Goal: Transaction & Acquisition: Purchase product/service

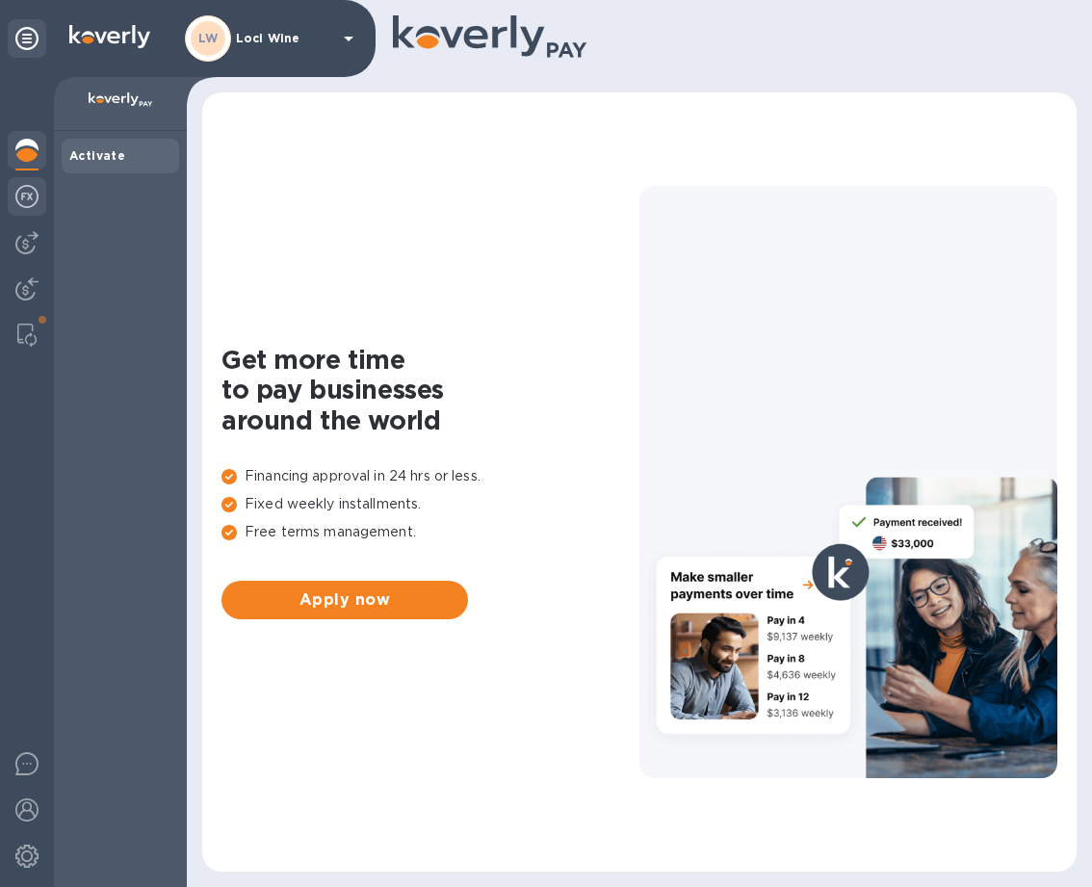
click at [20, 204] on img at bounding box center [26, 196] width 23 height 23
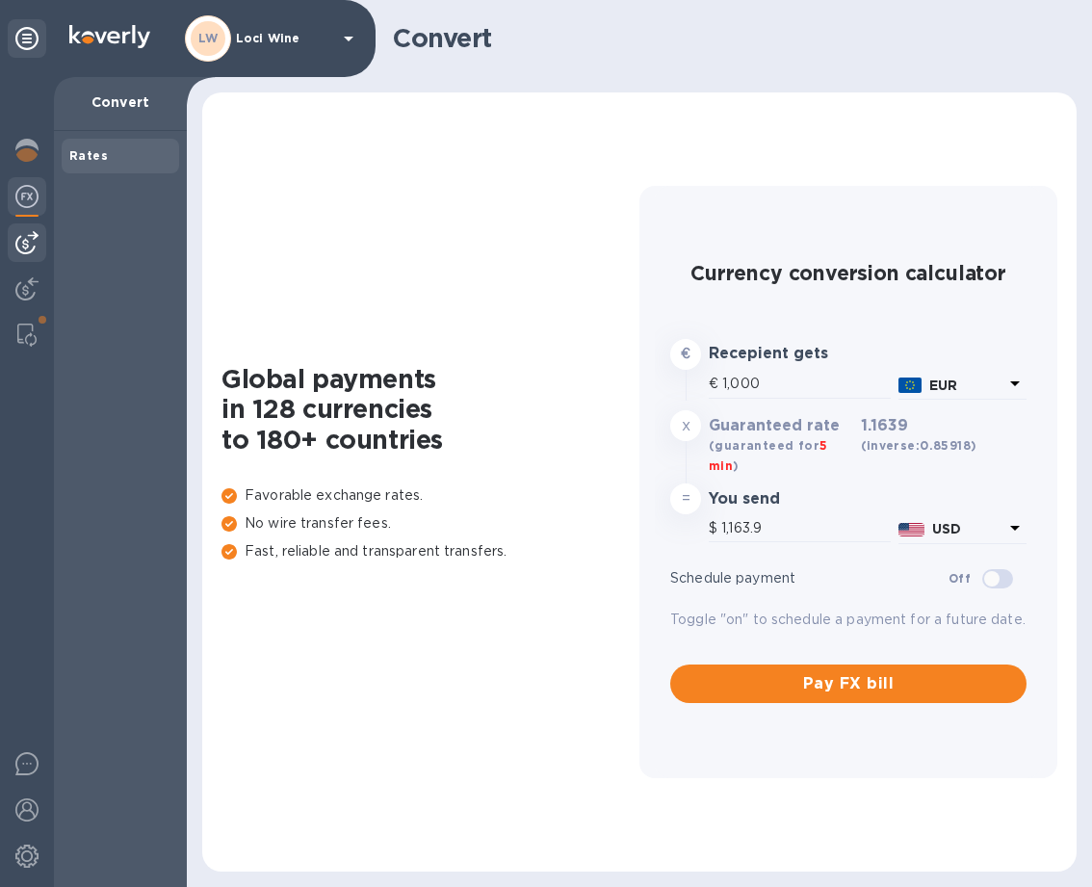
click at [19, 244] on img at bounding box center [26, 242] width 23 height 23
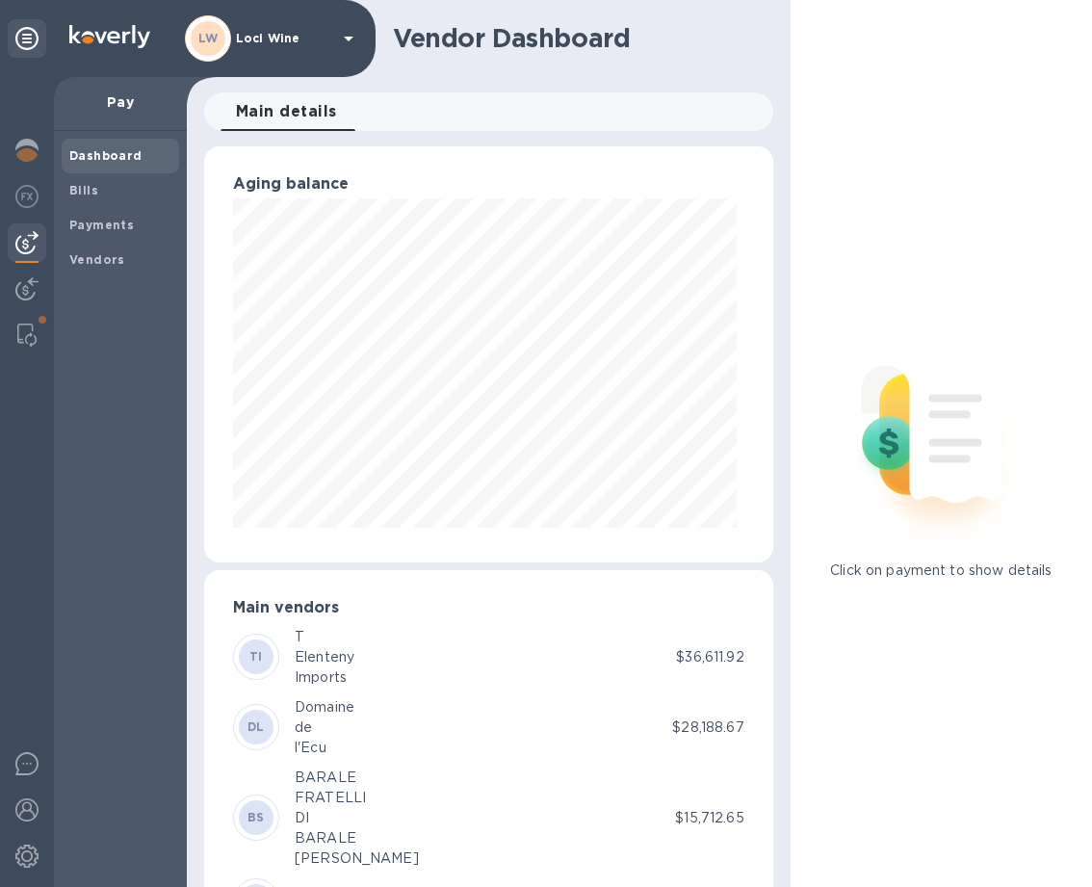
scroll to position [416, 561]
click at [80, 189] on b "Bills" at bounding box center [83, 190] width 29 height 14
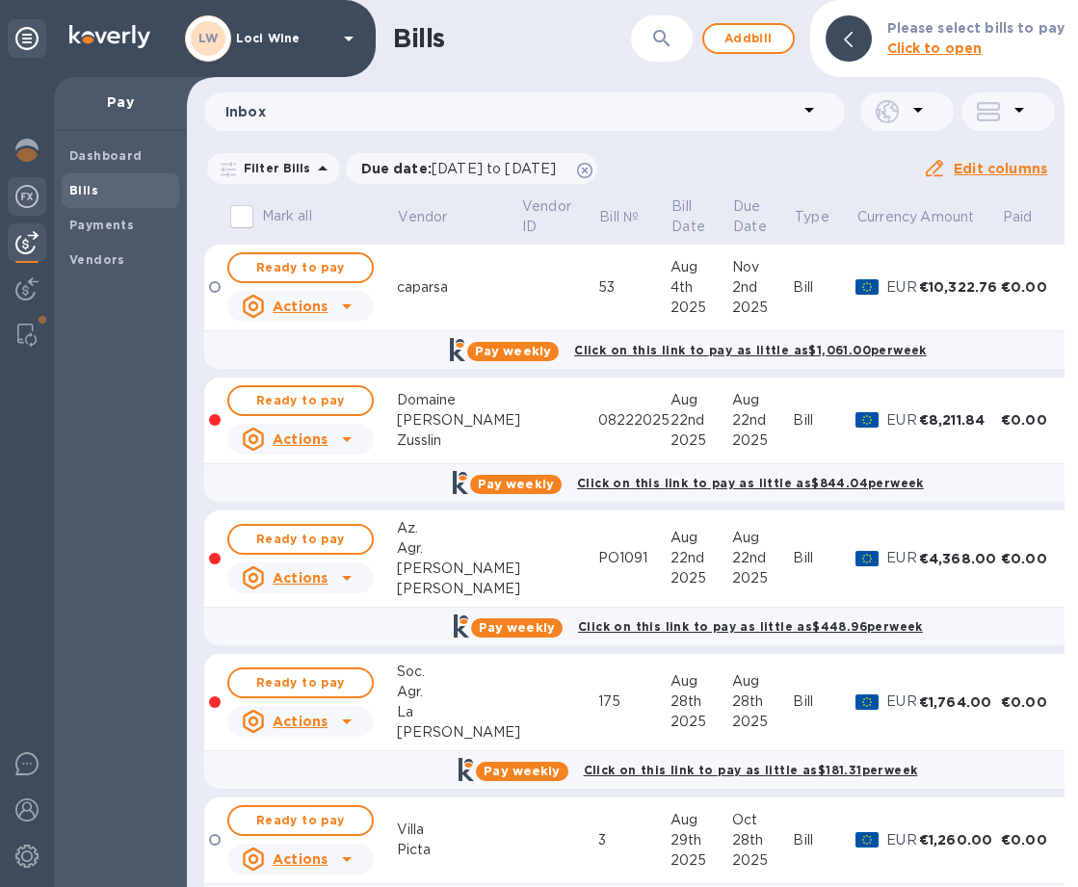
click at [15, 188] on img at bounding box center [26, 196] width 23 height 23
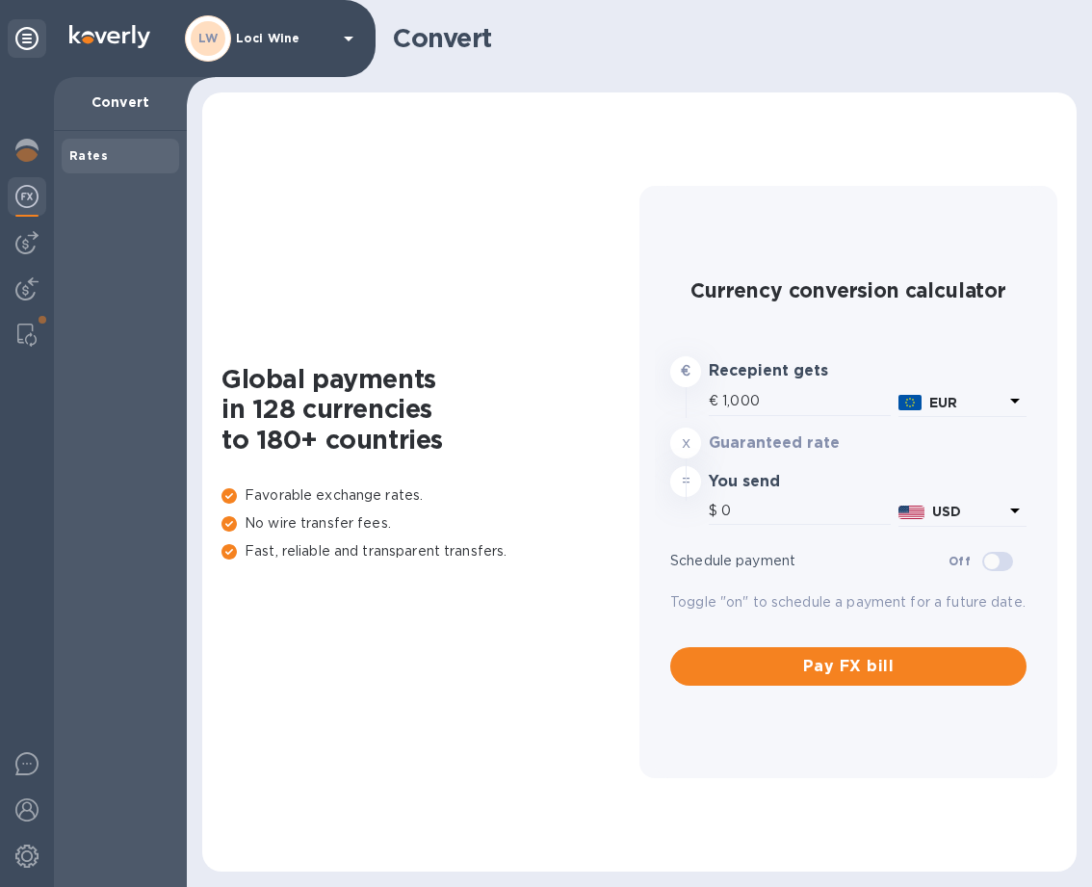
type input "1,163.9"
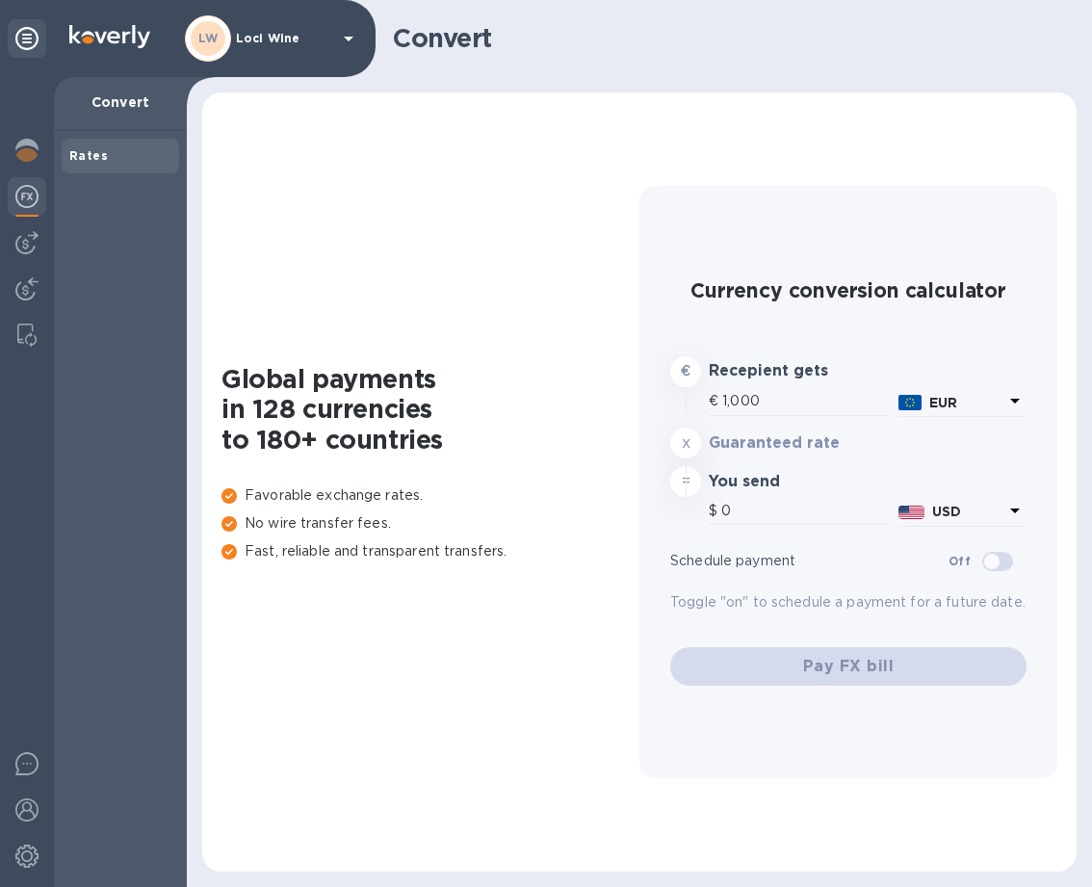
type input "1,163.9"
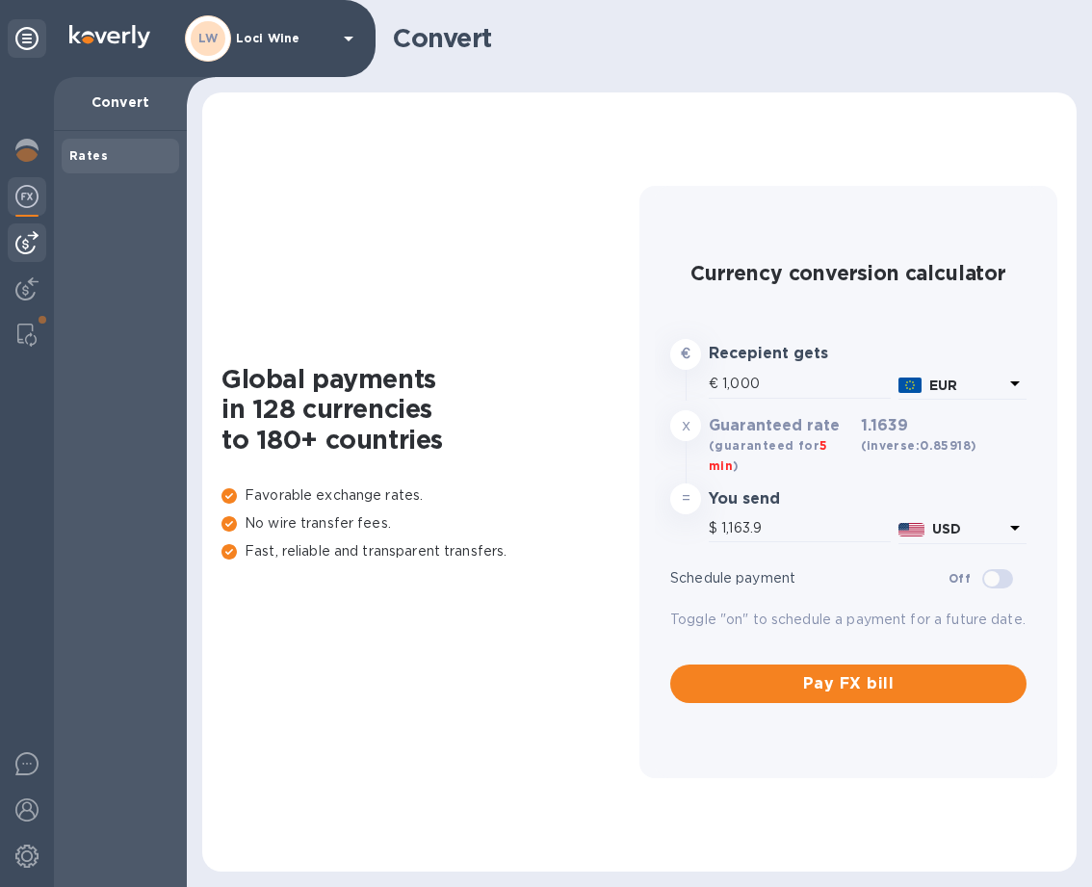
click at [34, 246] on img at bounding box center [26, 242] width 23 height 23
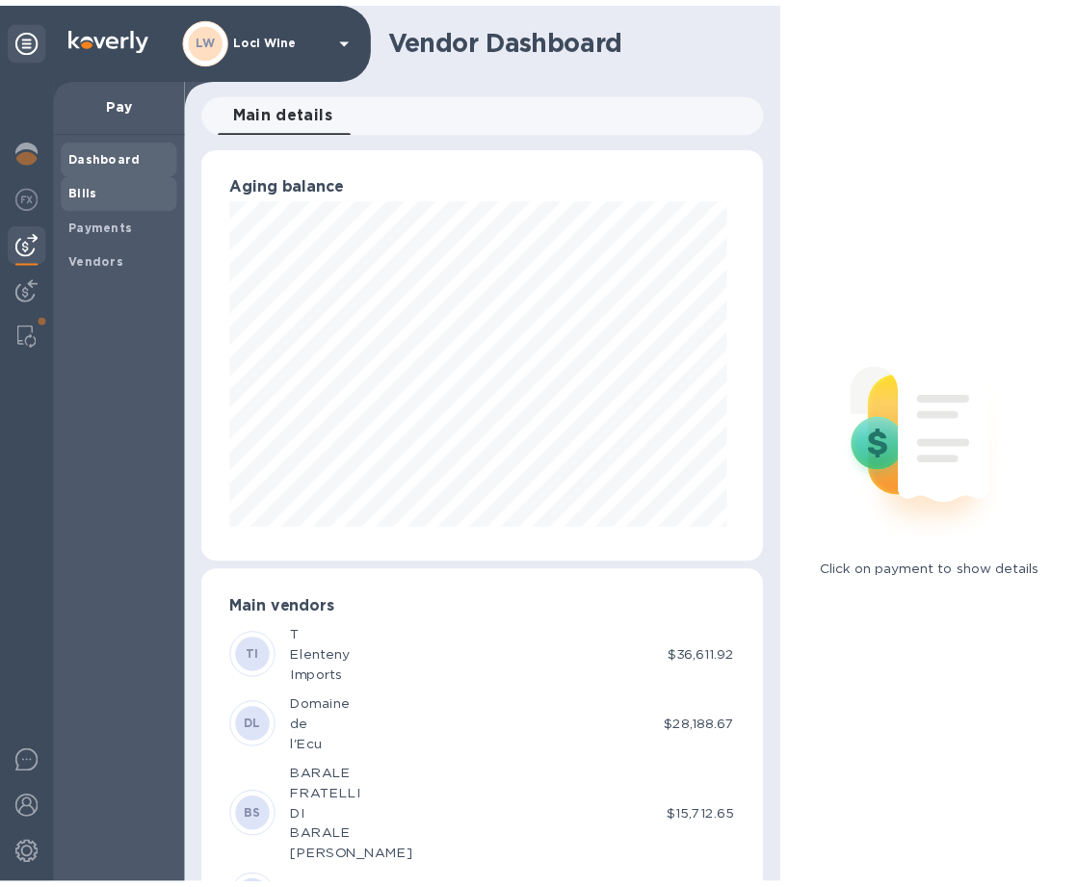
scroll to position [416, 561]
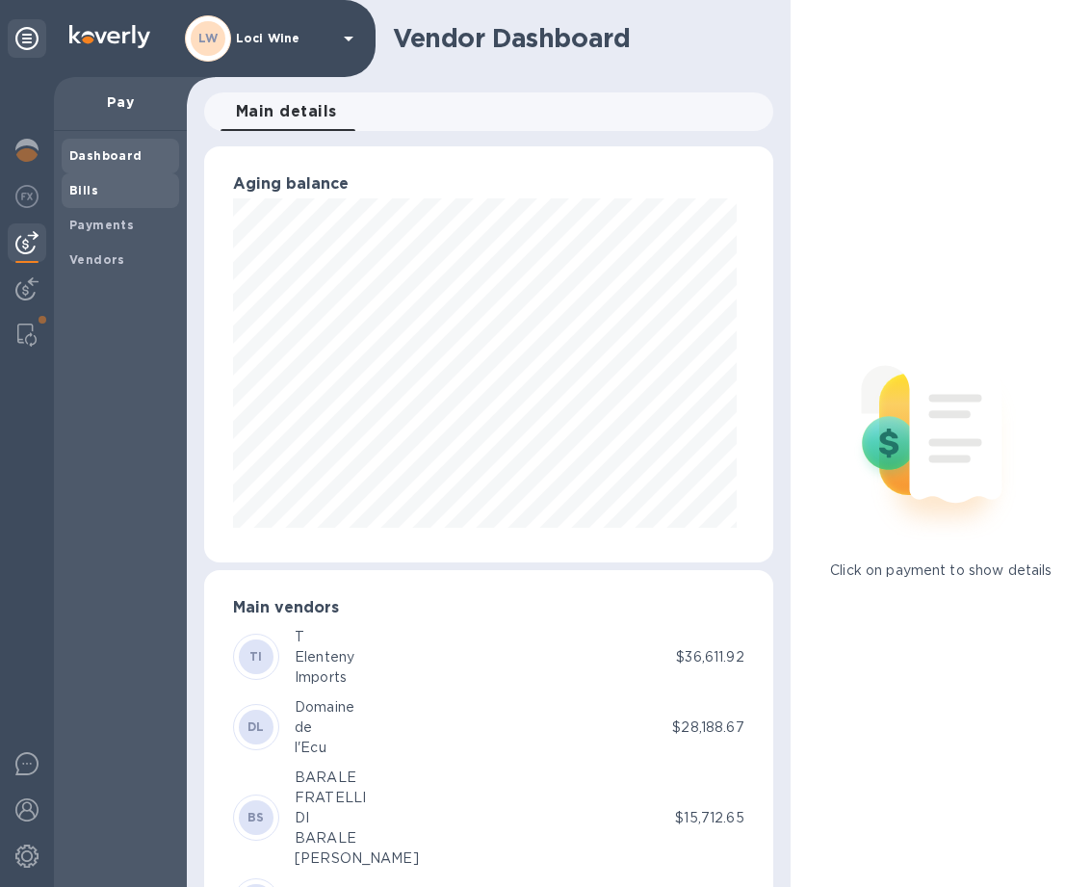
click at [91, 195] on b "Bills" at bounding box center [83, 190] width 29 height 14
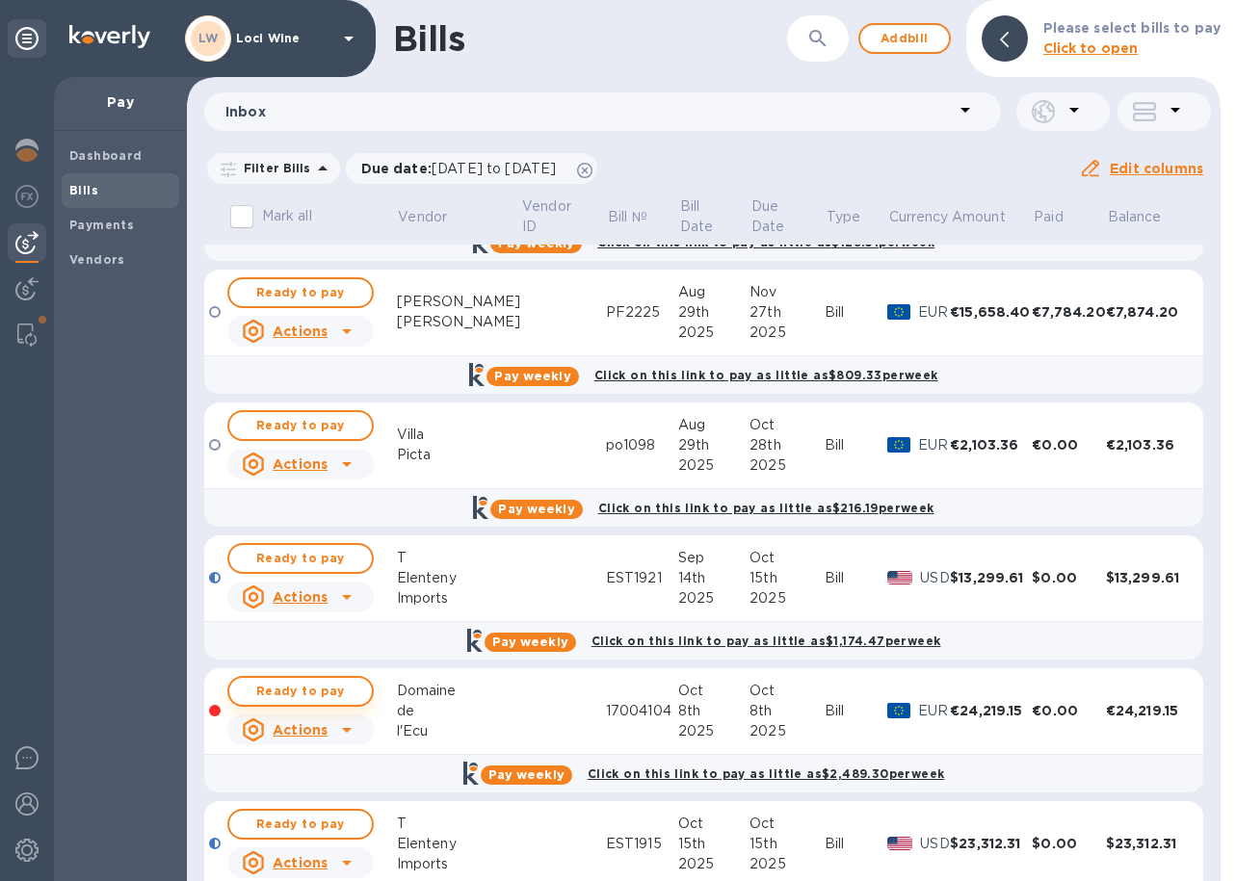
scroll to position [674, 0]
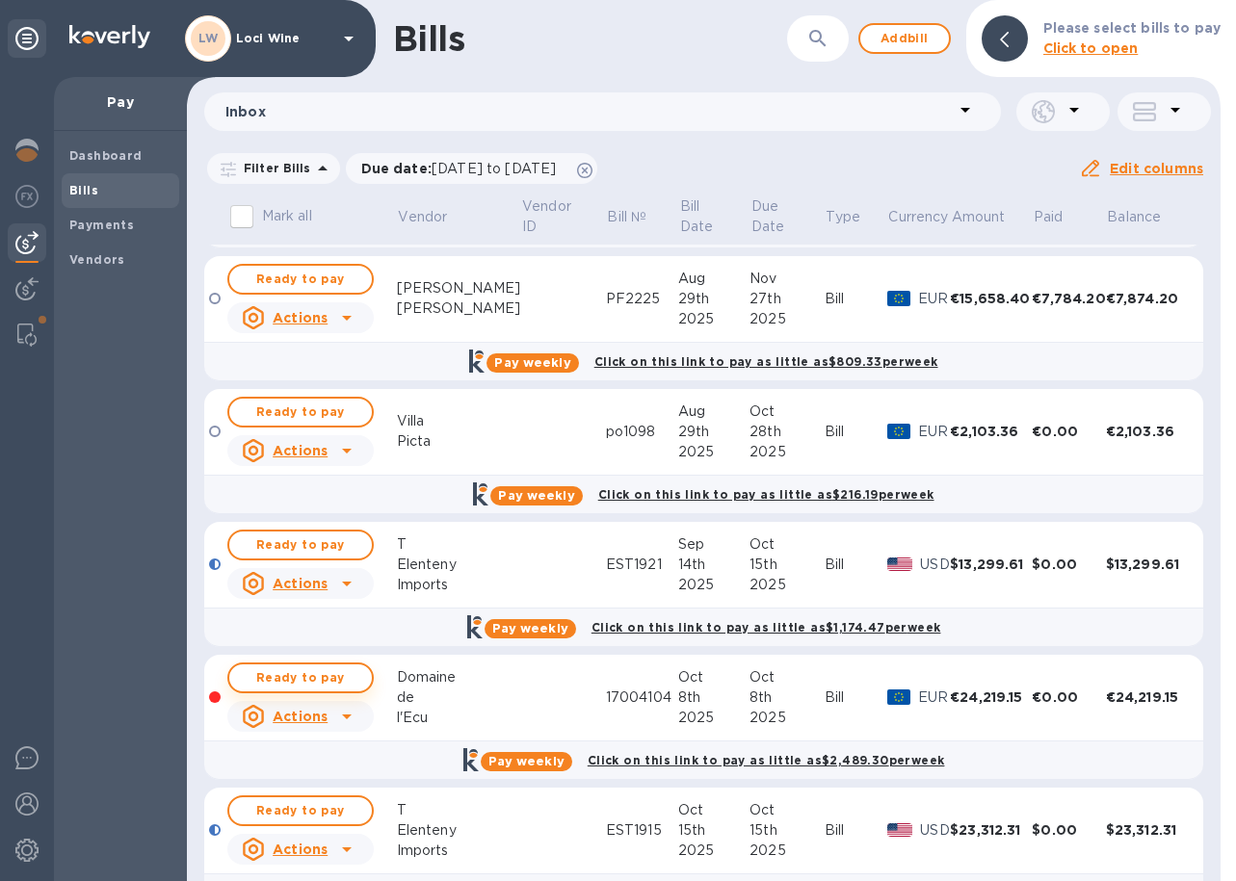
click at [300, 675] on span "Ready to pay" at bounding box center [301, 678] width 112 height 23
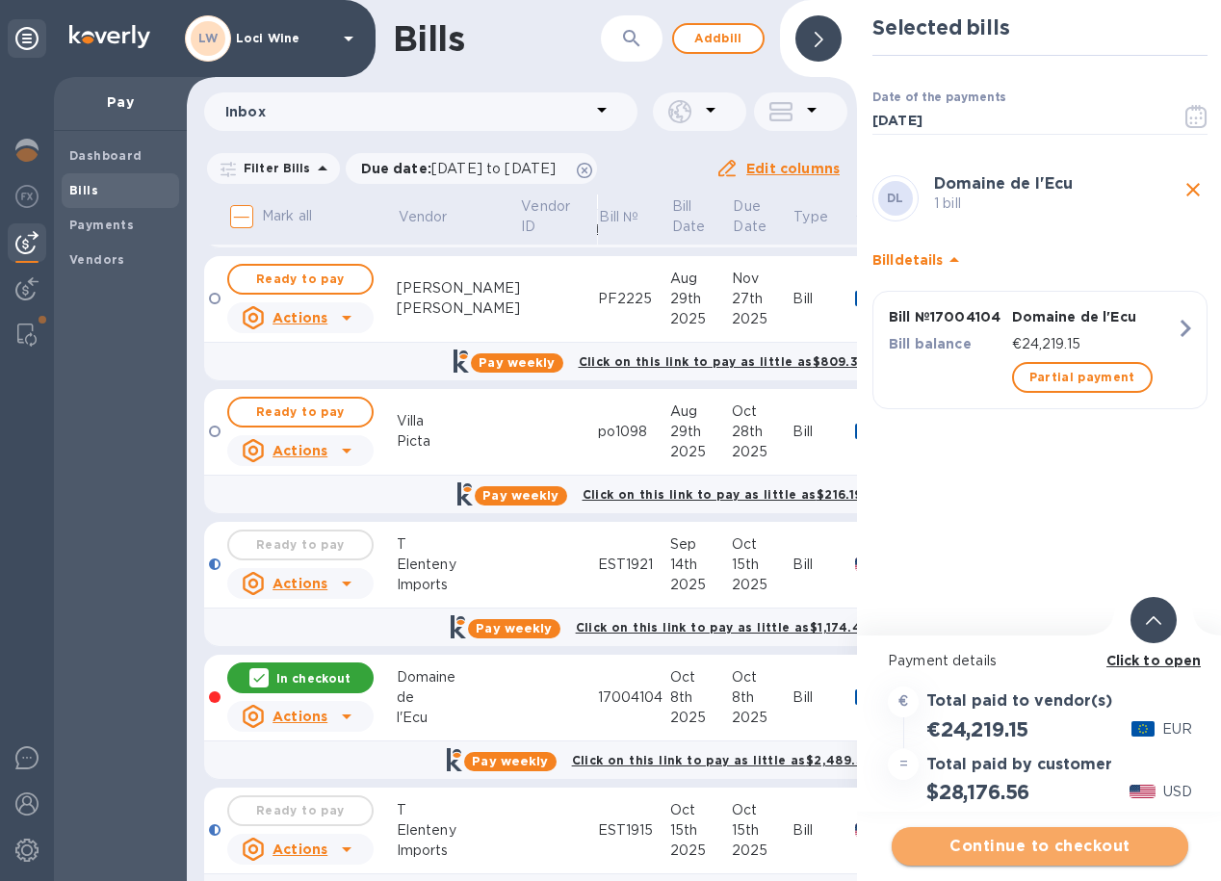
click at [981, 852] on span "Continue to checkout" at bounding box center [1040, 846] width 266 height 23
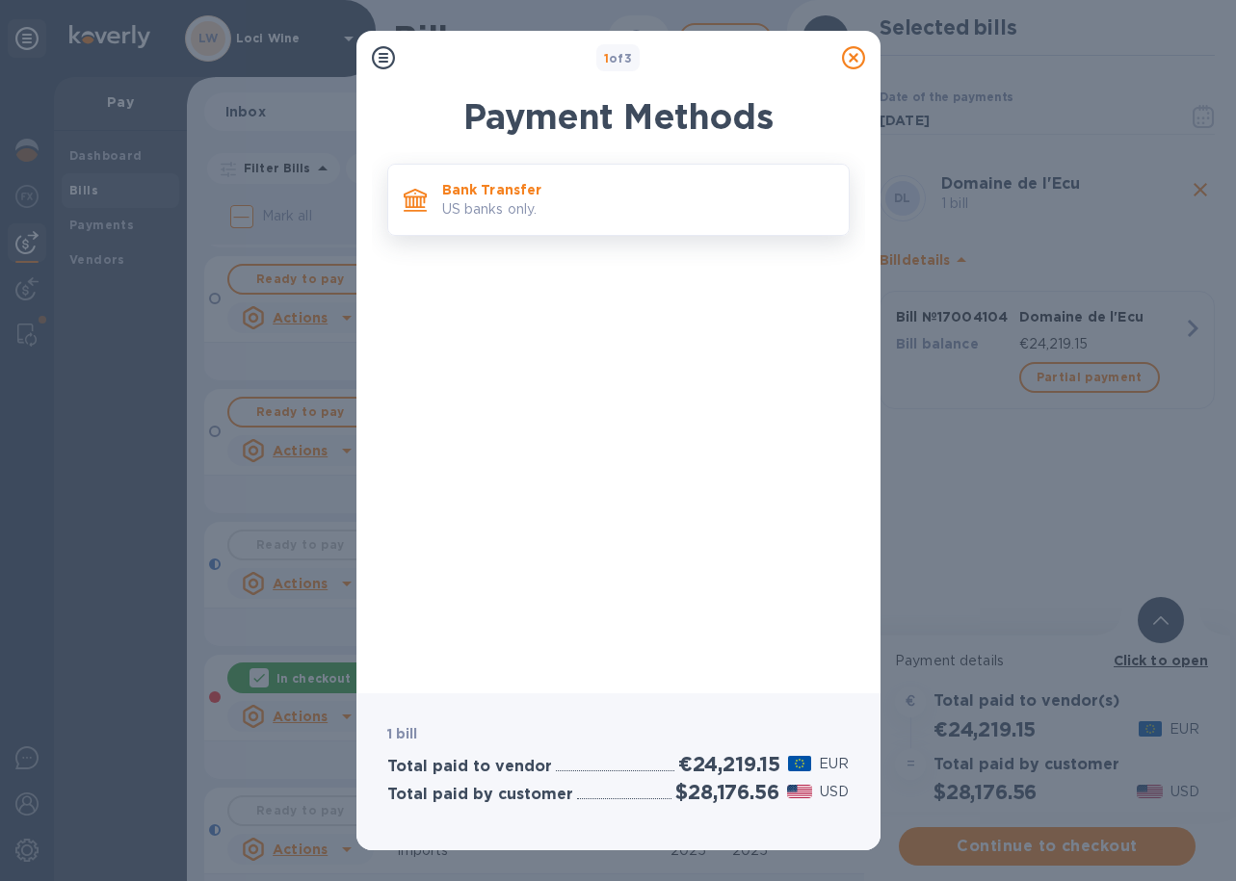
click at [579, 179] on div "Bank Transfer US banks only." at bounding box center [637, 199] width 406 height 55
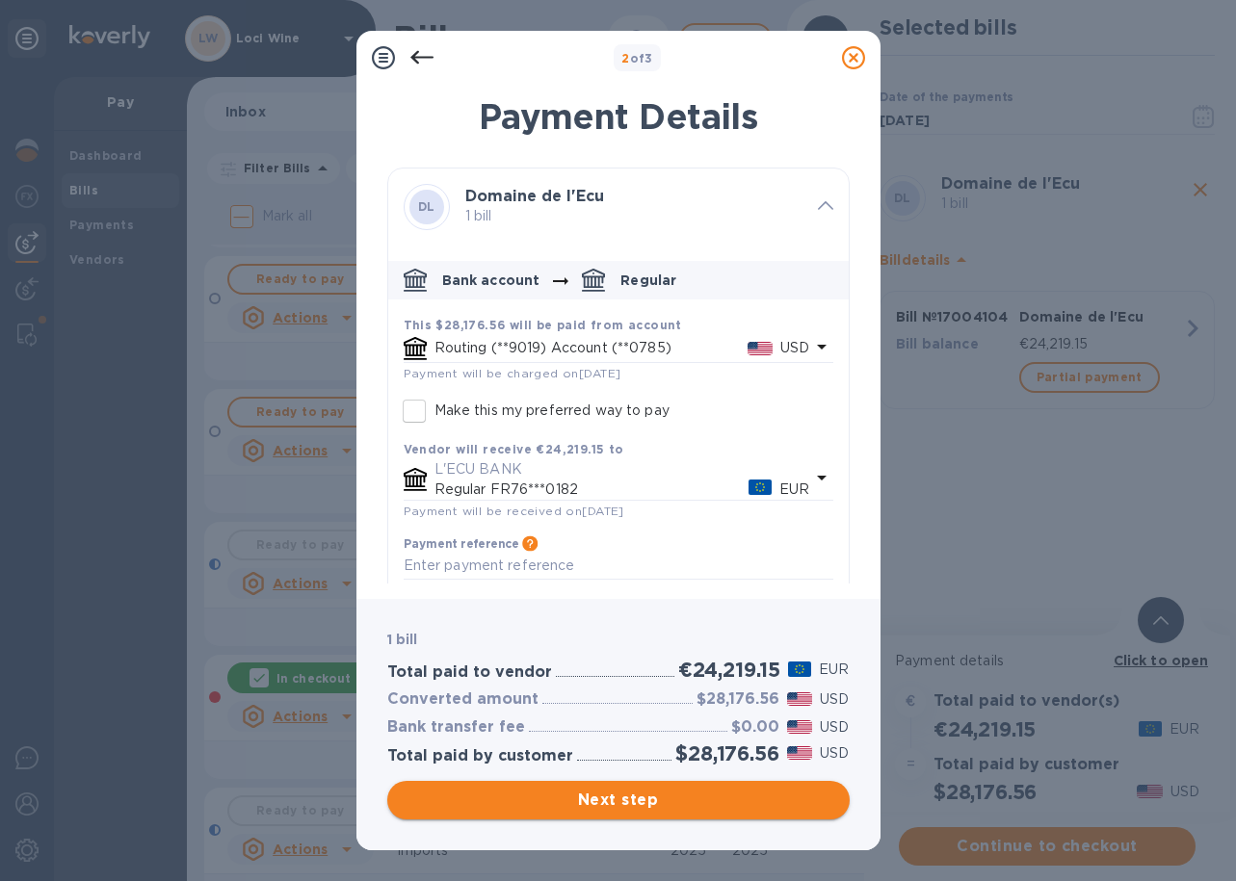
click at [554, 800] on span "Next step" at bounding box center [619, 800] width 432 height 23
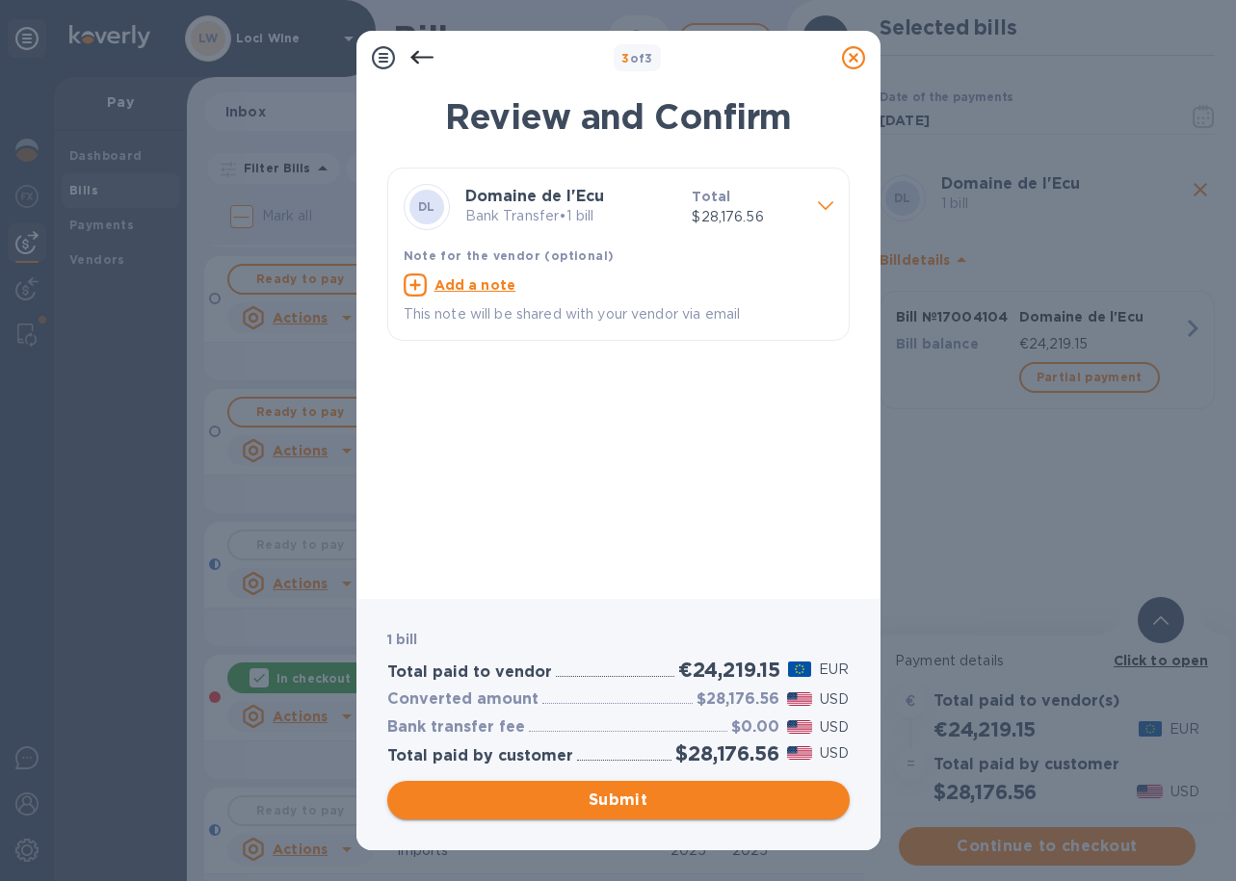
click at [597, 792] on span "Submit" at bounding box center [619, 800] width 432 height 23
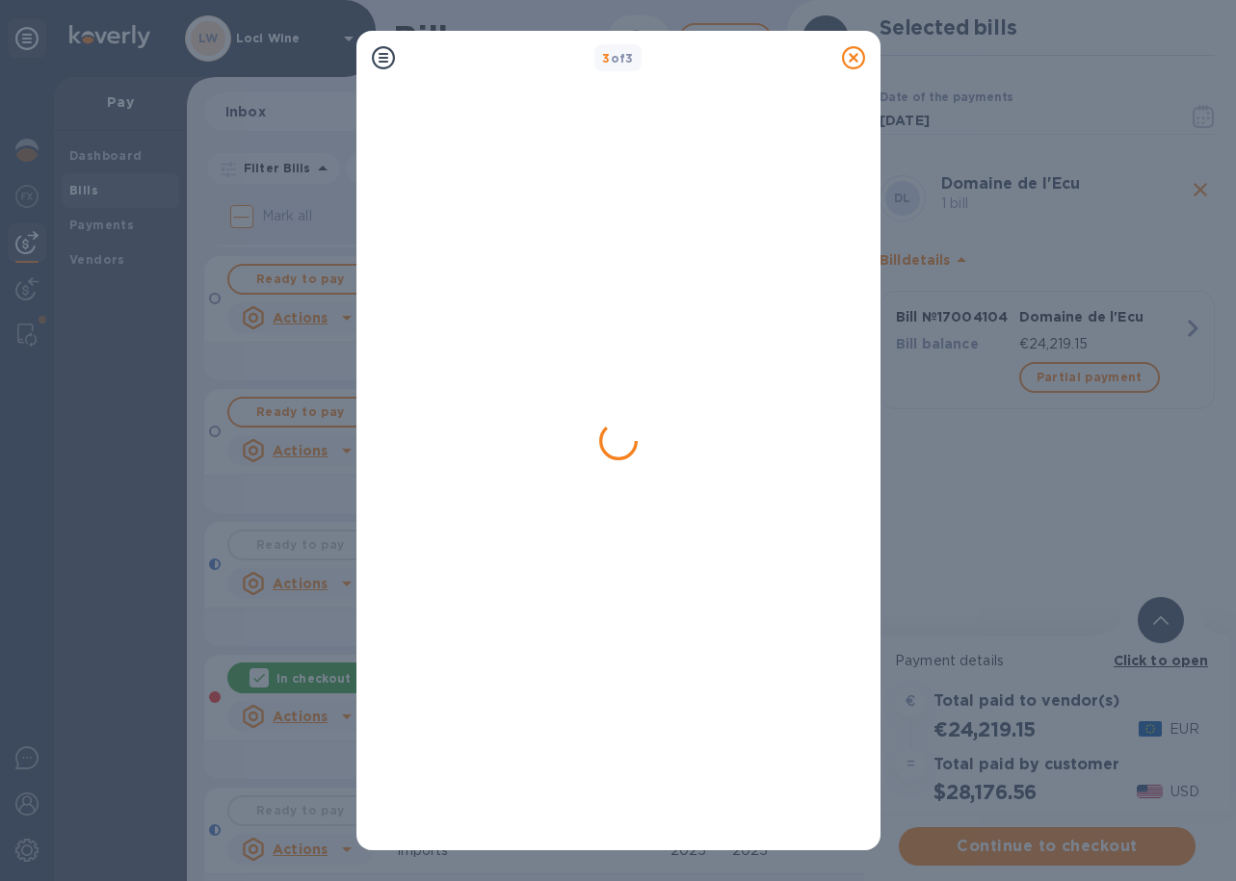
scroll to position [0, 0]
